Goal: Task Accomplishment & Management: Manage account settings

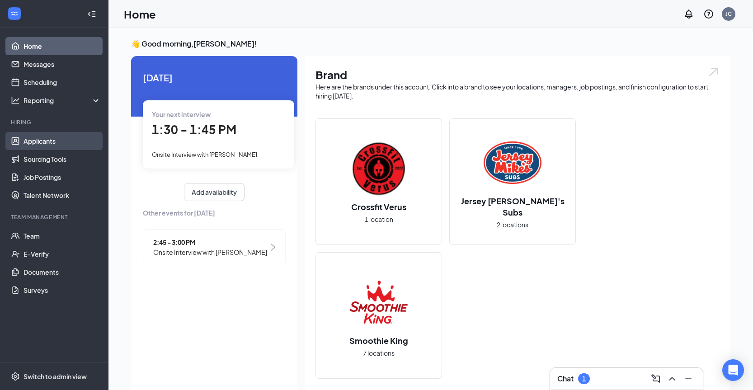
click at [56, 135] on link "Applicants" at bounding box center [62, 141] width 77 height 18
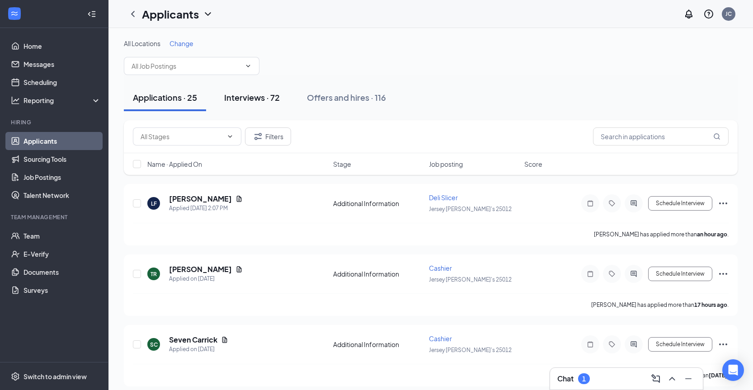
click at [259, 102] on div "Interviews · 72" at bounding box center [252, 97] width 56 height 11
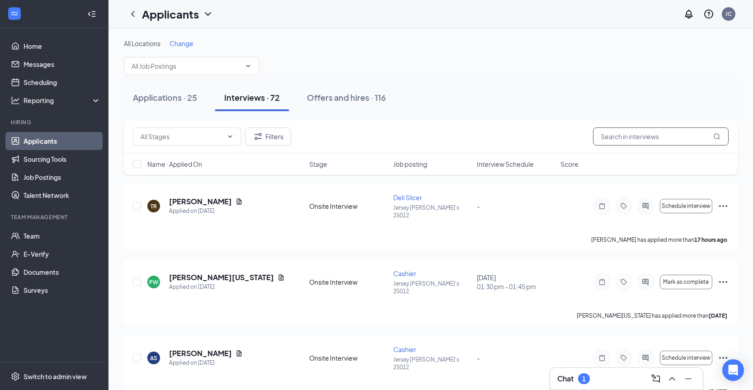
click at [671, 135] on input "text" at bounding box center [661, 136] width 136 height 18
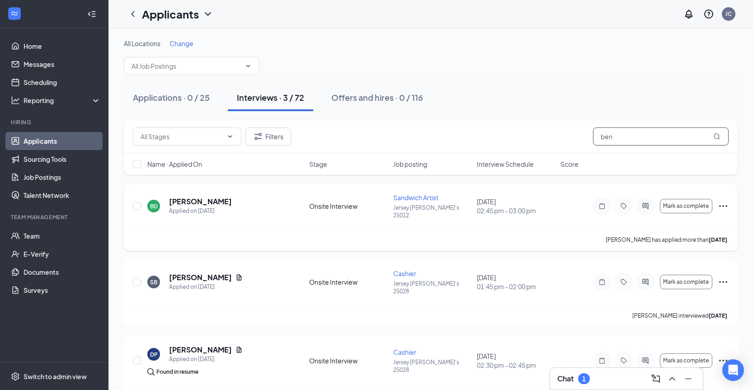
type input "ben"
click at [727, 203] on icon "Ellipses" at bounding box center [723, 206] width 11 height 11
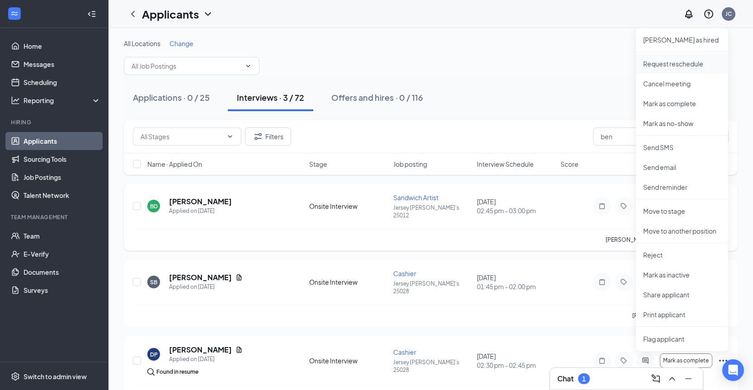
click at [693, 61] on p "Request reschedule" at bounding box center [682, 63] width 78 height 9
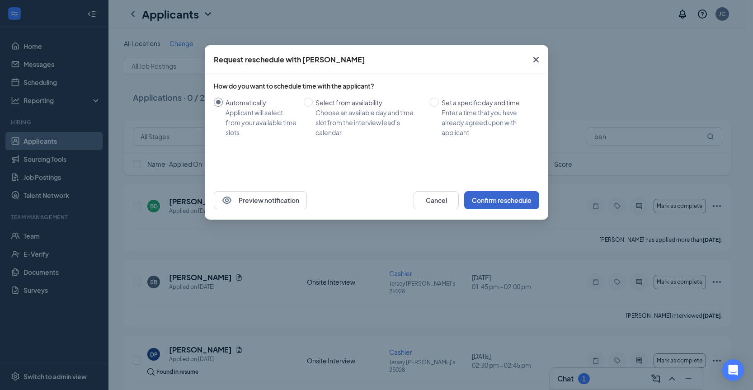
click at [503, 202] on button "Confirm reschedule" at bounding box center [501, 200] width 75 height 18
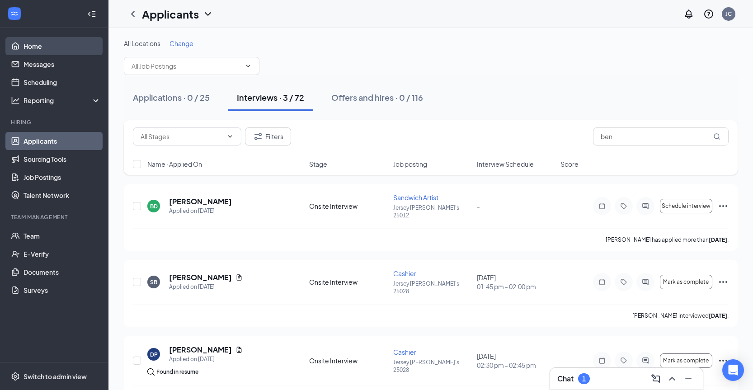
click at [24, 47] on link "Home" at bounding box center [62, 46] width 77 height 18
